Goal: Information Seeking & Learning: Learn about a topic

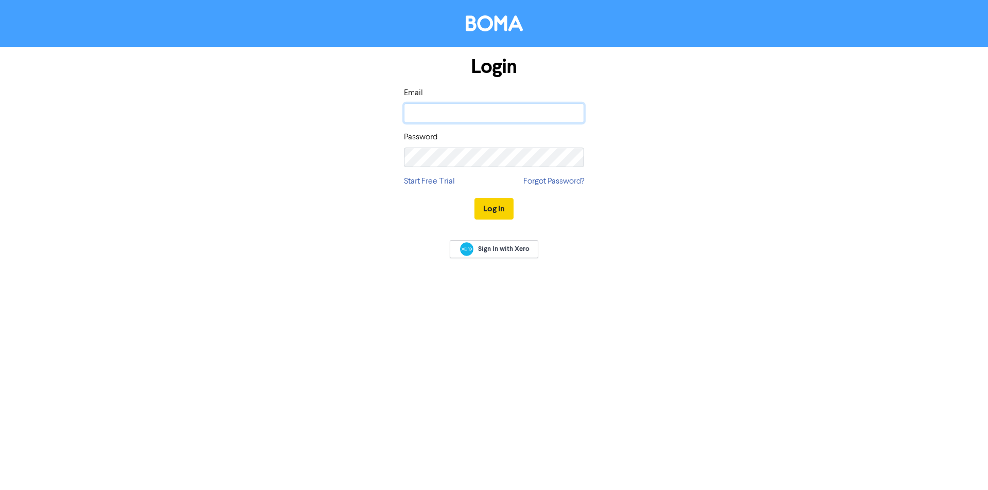
type input "[PERSON_NAME][EMAIL_ADDRESS][DOMAIN_NAME]"
click at [488, 209] on button "Log In" at bounding box center [493, 209] width 39 height 22
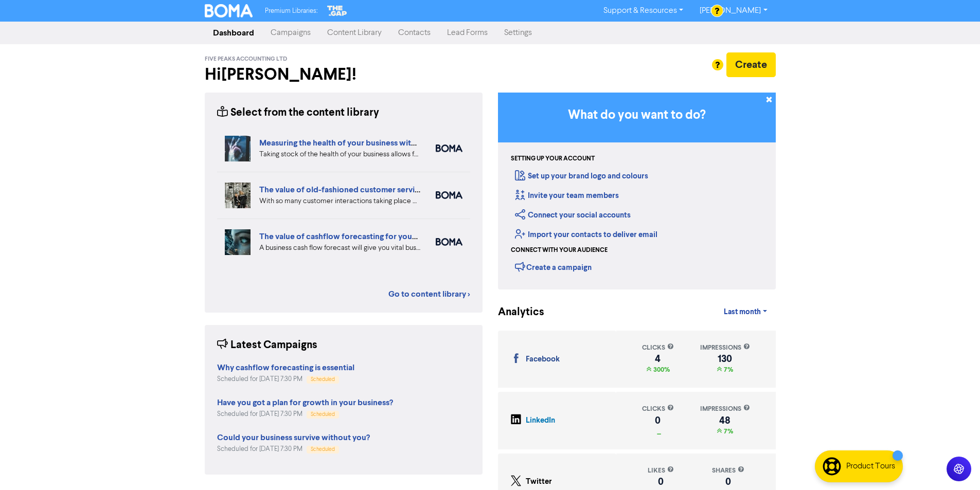
click at [349, 34] on link "Content Library" at bounding box center [354, 33] width 71 height 21
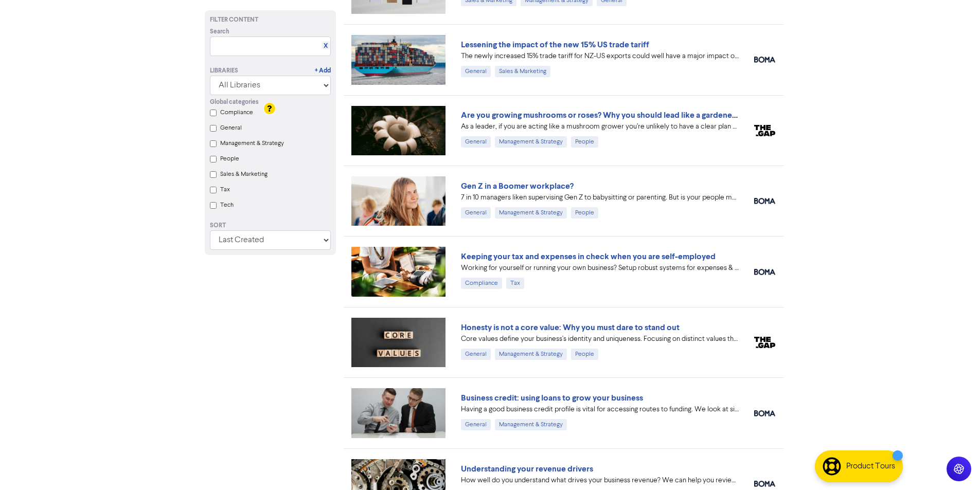
scroll to position [1253, 0]
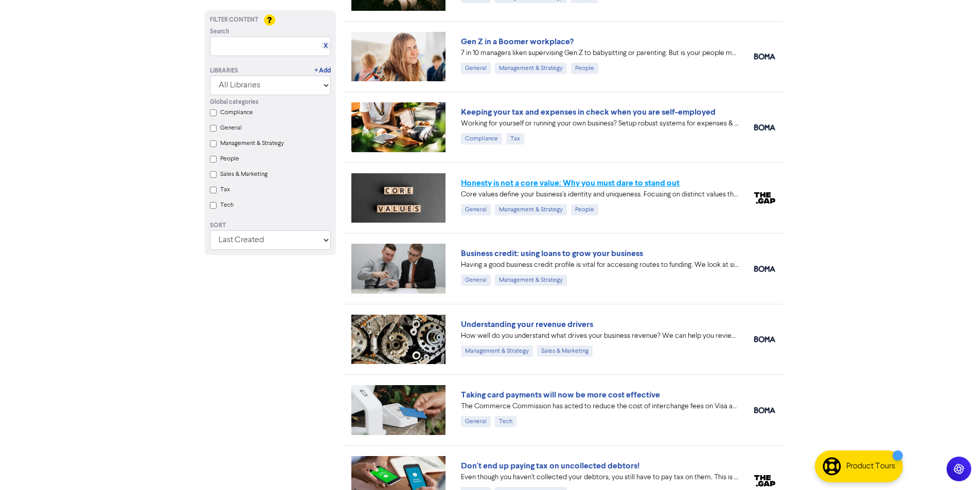
click at [533, 182] on link "Honesty is not a core value: Why you must dare to stand out" at bounding box center [570, 183] width 219 height 10
